Goal: Use online tool/utility: Utilize a website feature to perform a specific function

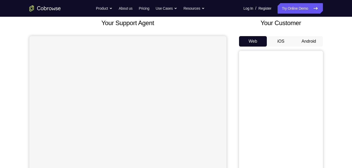
scroll to position [32, 0]
click at [305, 37] on button "Android" at bounding box center [309, 41] width 28 height 10
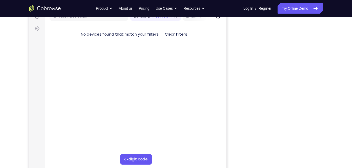
scroll to position [68, 0]
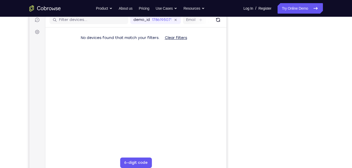
drag, startPoint x: 311, startPoint y: 53, endPoint x: 320, endPoint y: 53, distance: 9.4
click at [320, 53] on div at bounding box center [281, 95] width 84 height 161
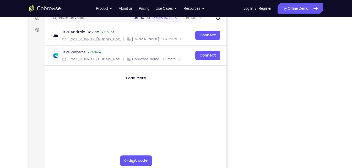
scroll to position [66, 0]
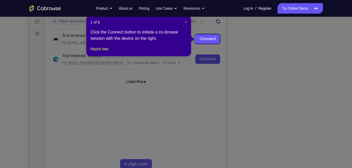
click at [186, 22] on span "×" at bounding box center [186, 22] width 2 height 4
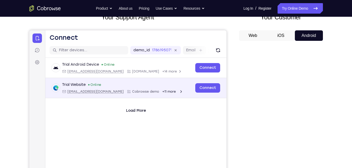
scroll to position [37, 0]
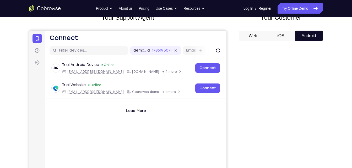
click at [284, 41] on button "iOS" at bounding box center [281, 36] width 28 height 10
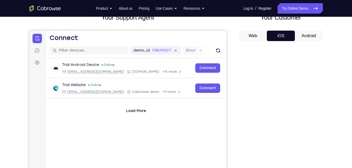
click at [264, 38] on button "Web" at bounding box center [253, 36] width 28 height 10
click at [304, 32] on button "Android" at bounding box center [309, 36] width 28 height 10
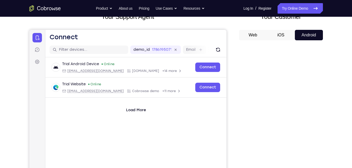
scroll to position [38, 0]
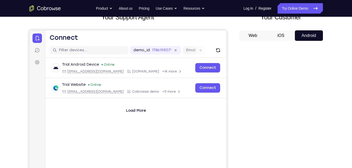
click at [277, 40] on button "iOS" at bounding box center [281, 35] width 28 height 10
click at [260, 40] on button "Web" at bounding box center [253, 35] width 28 height 10
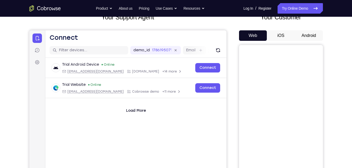
click at [310, 36] on button "Android" at bounding box center [309, 35] width 28 height 10
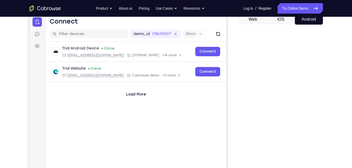
scroll to position [56, 0]
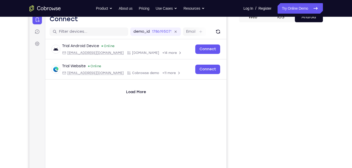
click at [233, 116] on div "Your Support Agent Your Customer Web iOS Android" at bounding box center [175, 90] width 293 height 193
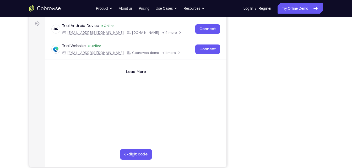
scroll to position [55, 0]
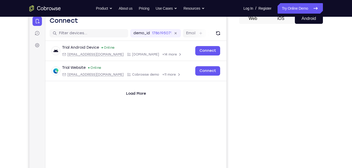
click at [289, 18] on button "iOS" at bounding box center [281, 18] width 28 height 10
click at [281, 20] on button "iOS" at bounding box center [281, 18] width 28 height 10
click at [260, 21] on button "Web" at bounding box center [253, 18] width 28 height 10
click at [308, 23] on button "Android" at bounding box center [309, 18] width 28 height 10
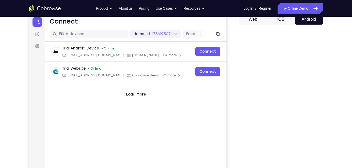
scroll to position [53, 0]
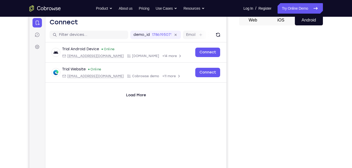
click at [274, 18] on button "iOS" at bounding box center [281, 20] width 28 height 10
click at [308, 27] on div "Web iOS Android" at bounding box center [281, 103] width 84 height 176
click at [302, 24] on button "Android" at bounding box center [309, 20] width 28 height 10
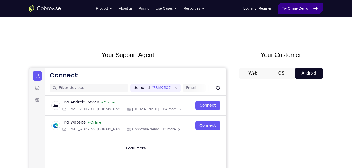
click at [289, 9] on link "Try Online Demo" at bounding box center [299, 8] width 45 height 10
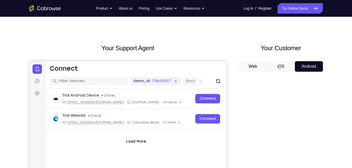
click at [300, 63] on button "Android" at bounding box center [309, 66] width 28 height 10
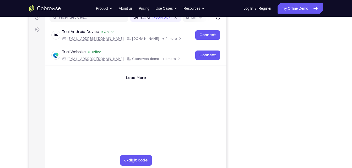
scroll to position [71, 0]
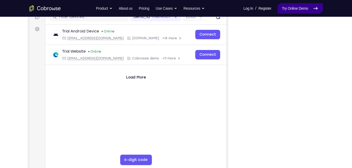
click at [289, 8] on link "Try Online Demo" at bounding box center [299, 8] width 45 height 10
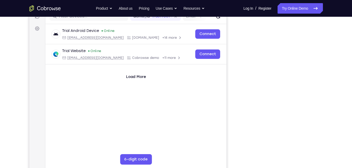
scroll to position [73, 0]
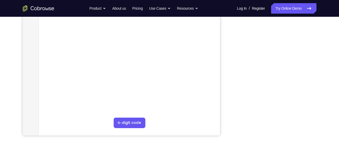
scroll to position [109, 0]
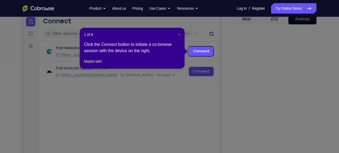
click at [178, 36] on span "×" at bounding box center [179, 34] width 2 height 4
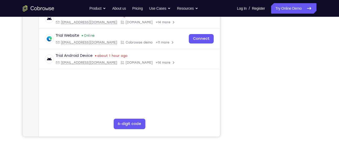
scroll to position [108, 0]
